Goal: Find specific page/section: Find specific page/section

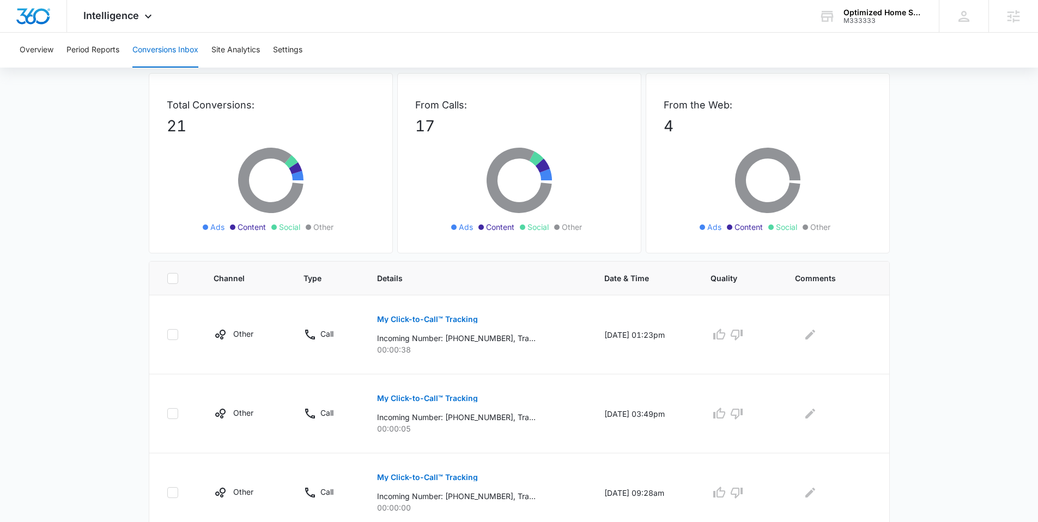
scroll to position [101, 0]
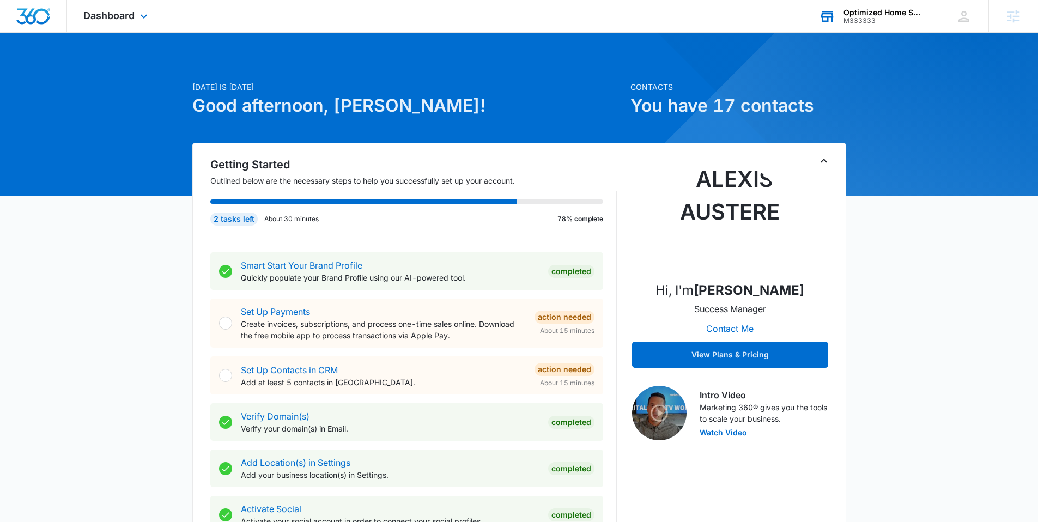
click at [862, 19] on div "M333333" at bounding box center [883, 21] width 80 height 8
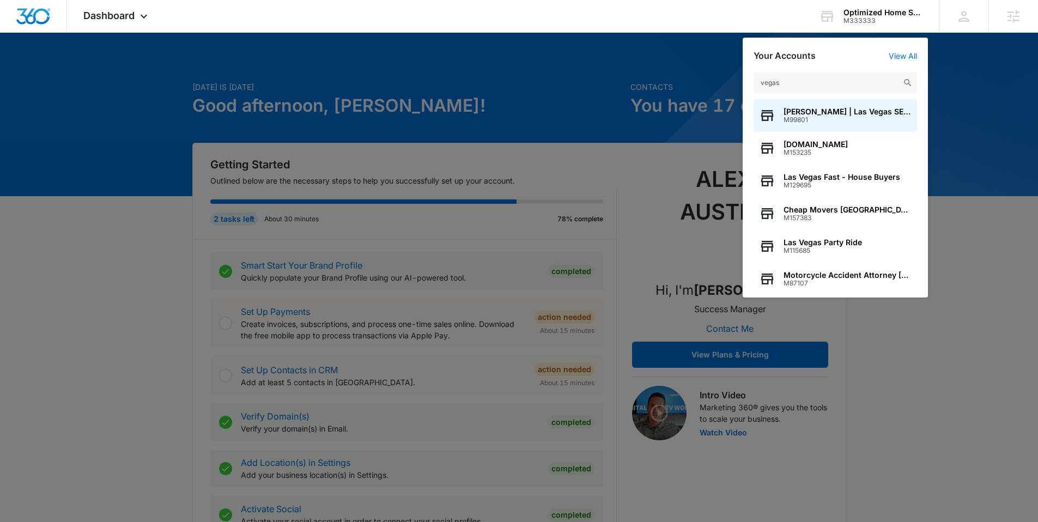
type input "vegas"
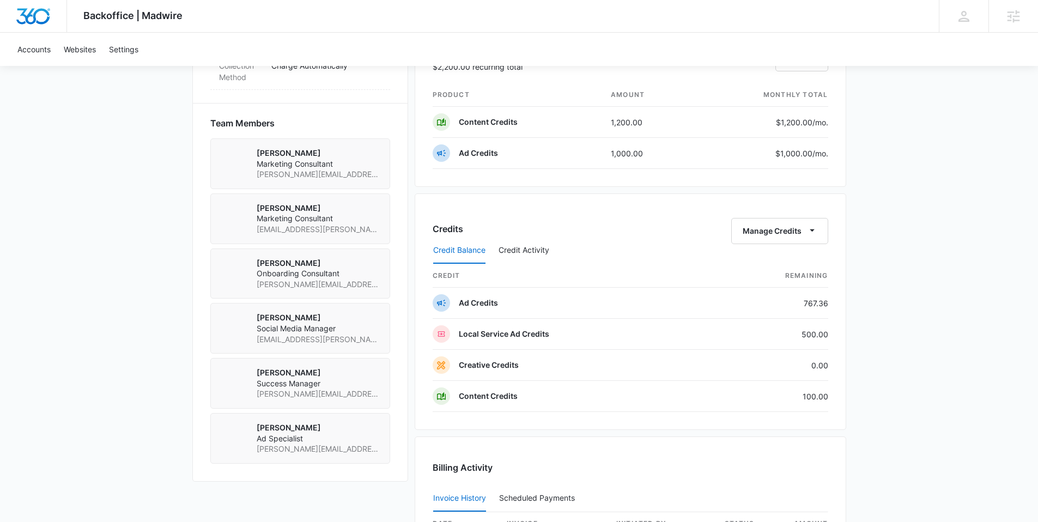
scroll to position [1035, 0]
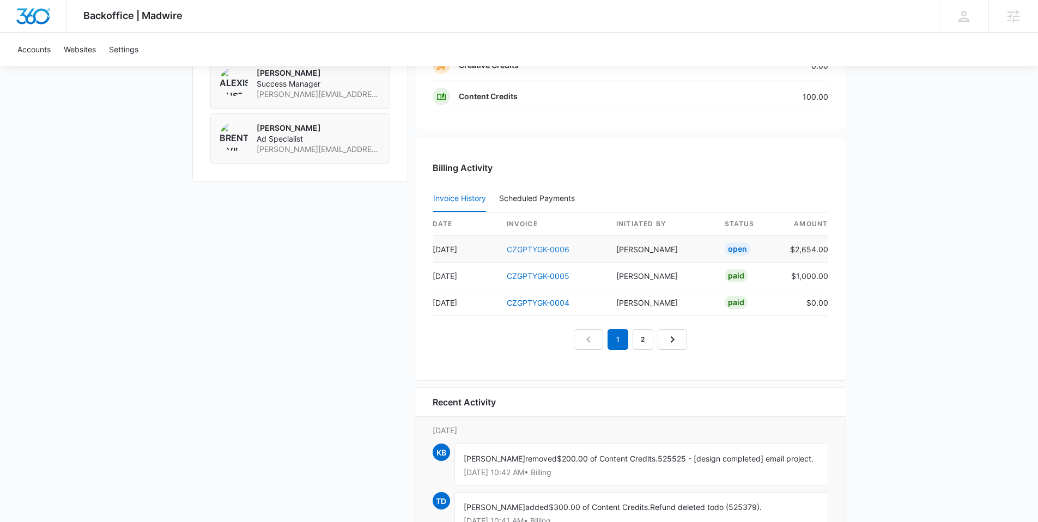
click at [527, 249] on link "CZGPTYGK-0006" at bounding box center [538, 249] width 63 height 9
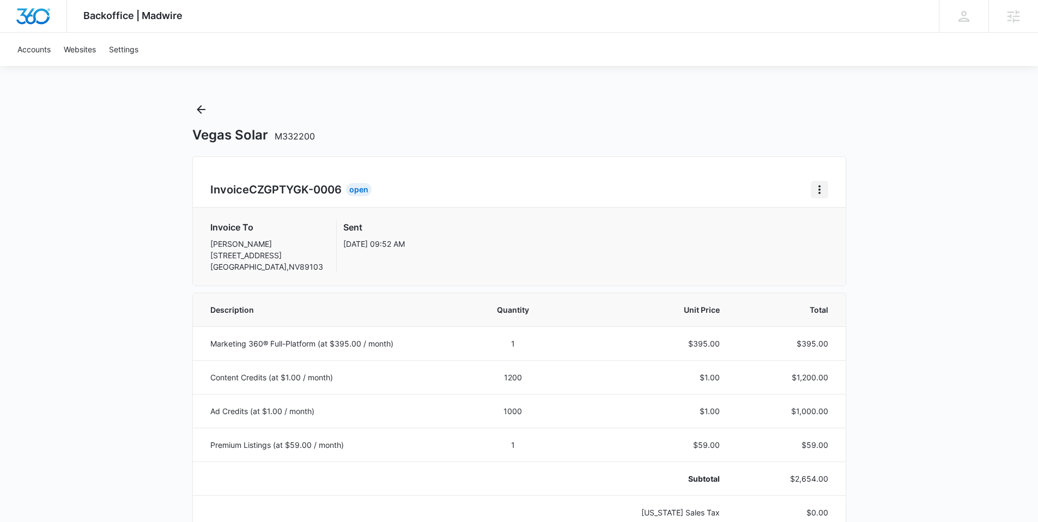
click at [821, 188] on icon "Home" at bounding box center [819, 189] width 13 height 13
click at [825, 215] on link "Download Invoice" at bounding box center [855, 219] width 63 height 9
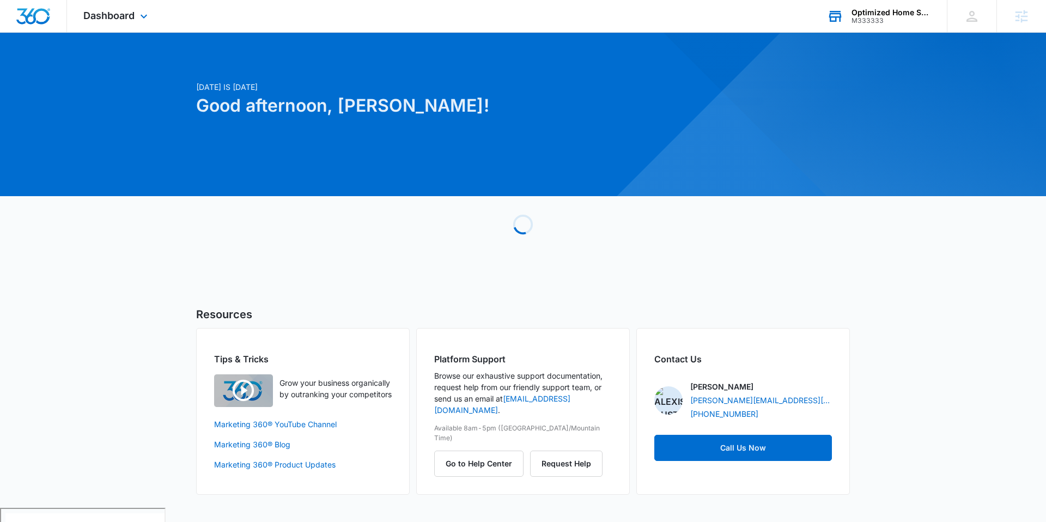
click at [872, 25] on div "Optimized Home Services M333333 Your Accounts View All" at bounding box center [879, 16] width 136 height 32
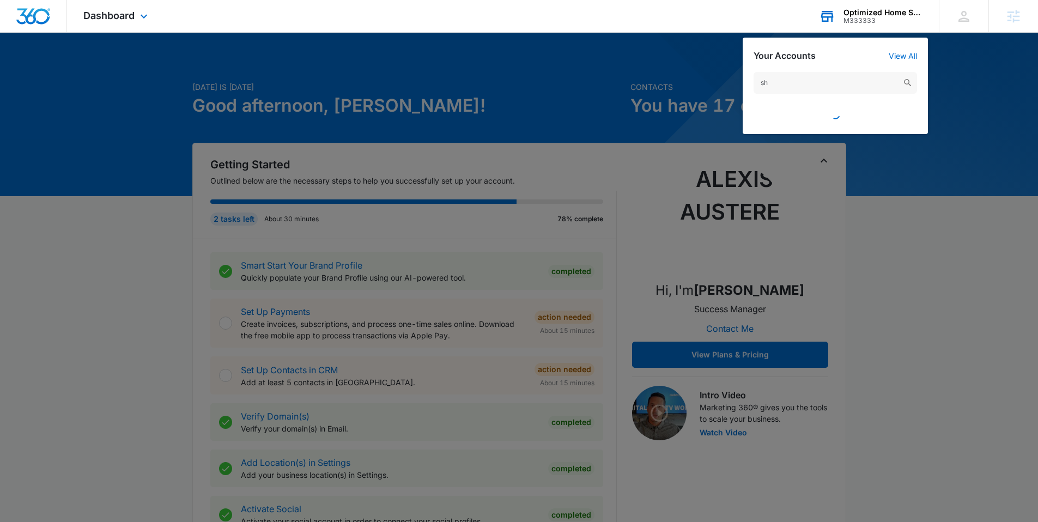
type input "s"
click at [832, 89] on input "solutions to medi" at bounding box center [835, 83] width 163 height 22
click at [830, 83] on input "solutions to medi" at bounding box center [835, 83] width 163 height 22
click at [808, 78] on input "solutions to medi" at bounding box center [835, 83] width 163 height 22
click at [827, 81] on input "solutions to medi" at bounding box center [835, 83] width 163 height 22
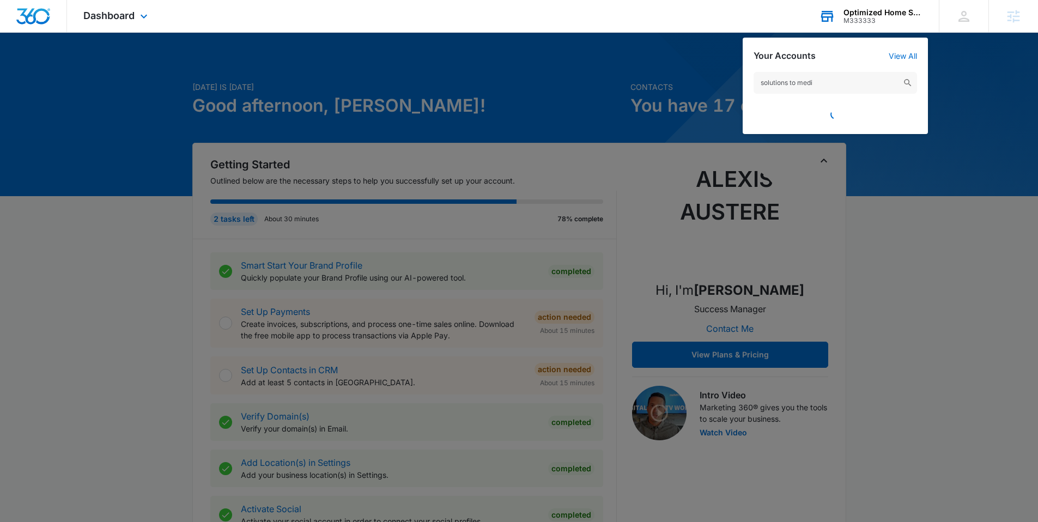
click at [838, 87] on input "solutions to medi" at bounding box center [835, 83] width 163 height 22
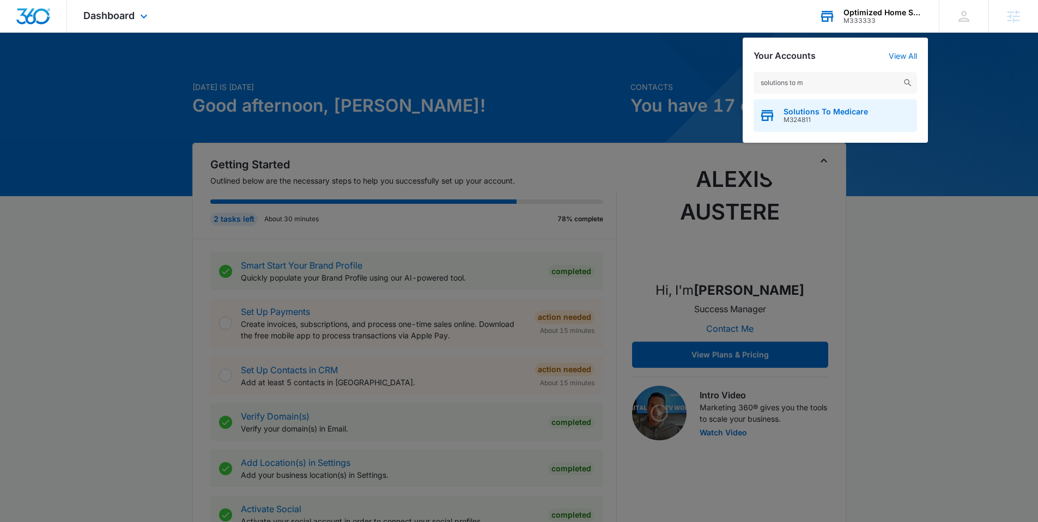
type input "solutions to m"
click at [822, 106] on div "Solutions To Medicare M324811" at bounding box center [835, 115] width 163 height 33
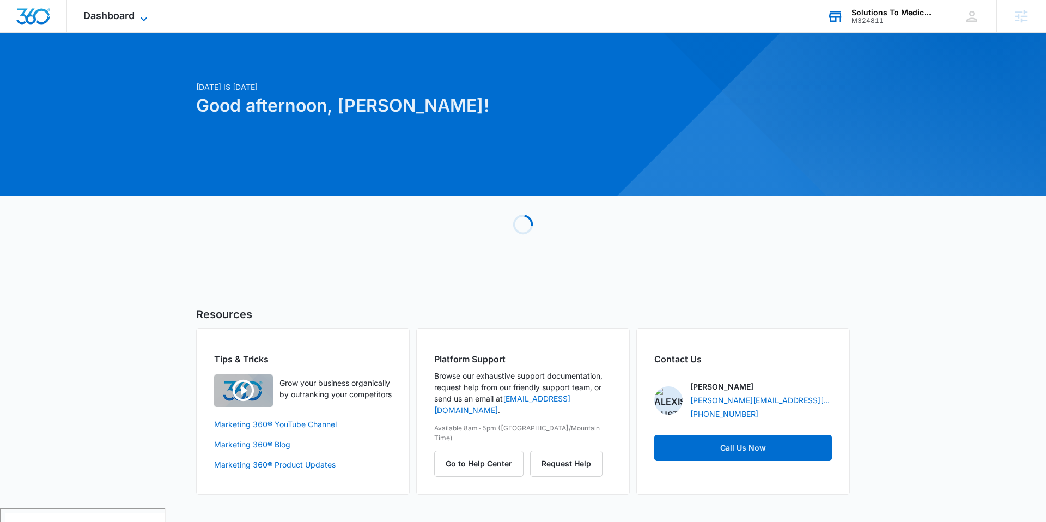
click at [119, 15] on span "Dashboard" at bounding box center [108, 15] width 51 height 11
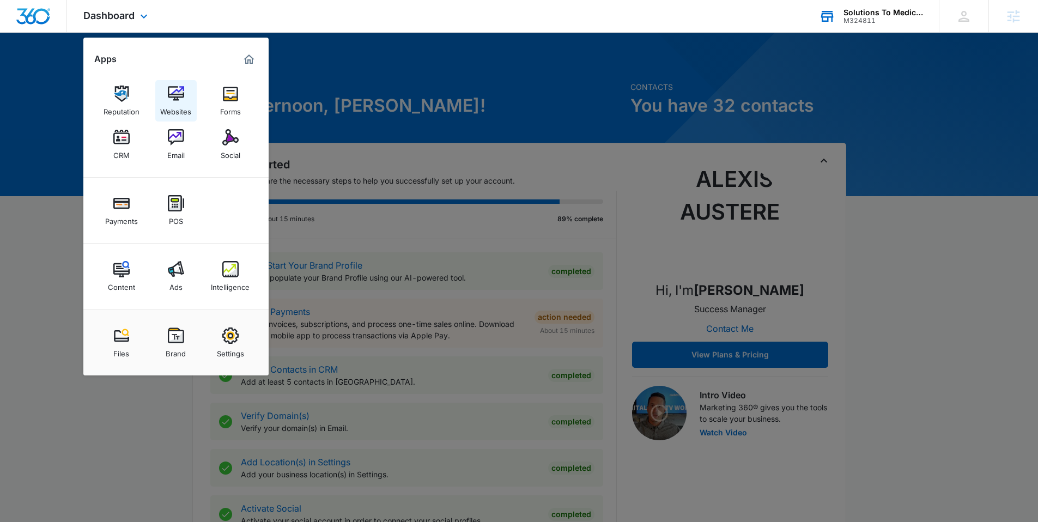
click at [165, 99] on link "Websites" at bounding box center [175, 100] width 41 height 41
